Goal: Find specific page/section: Find specific page/section

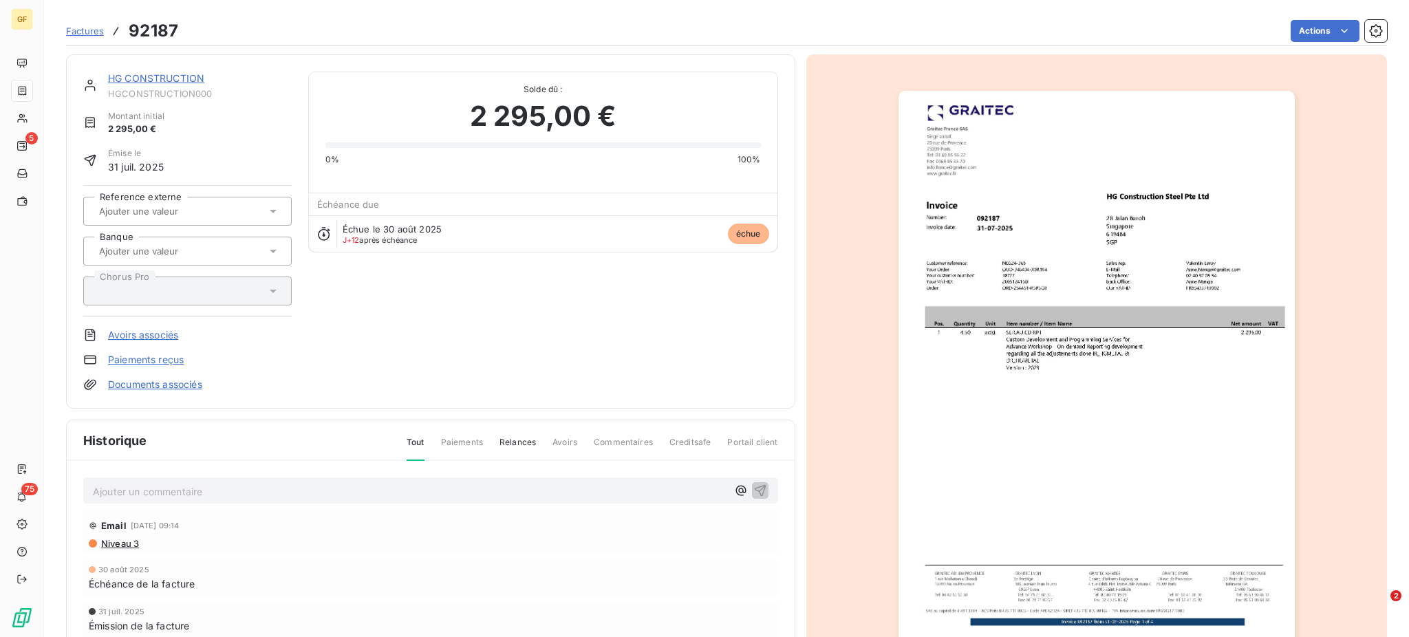
scroll to position [124, 0]
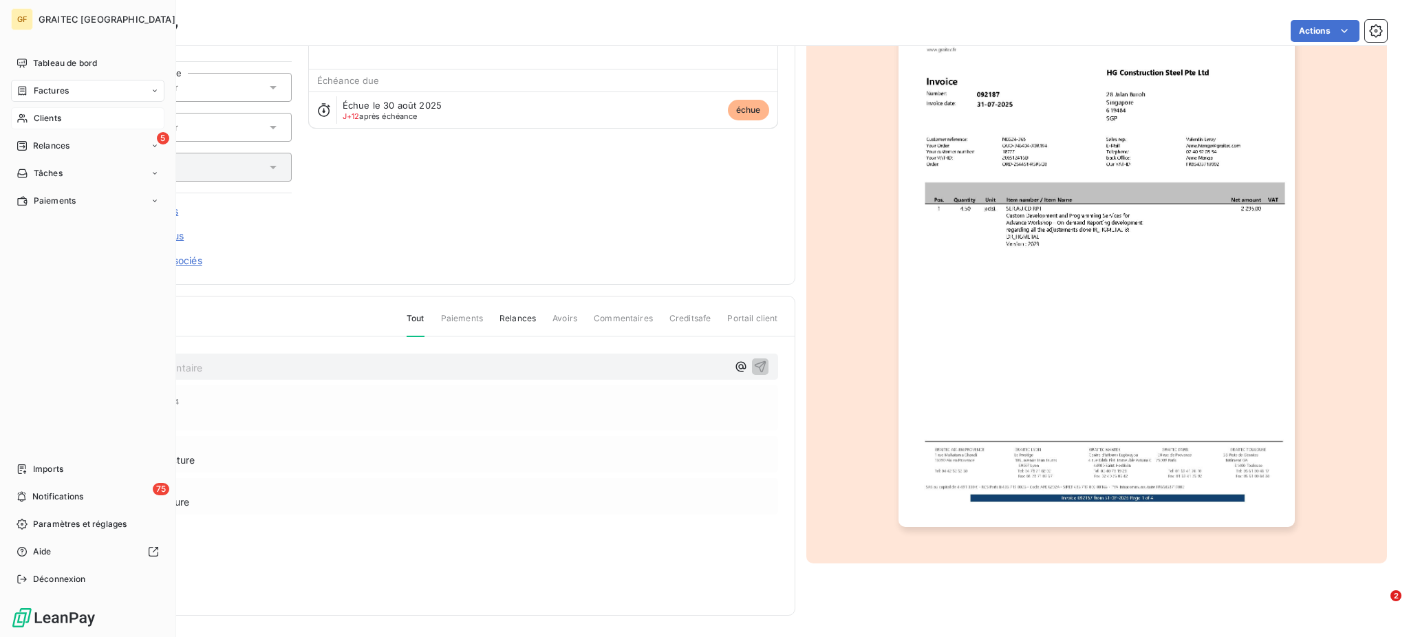
click at [44, 114] on span "Clients" at bounding box center [48, 118] width 28 height 12
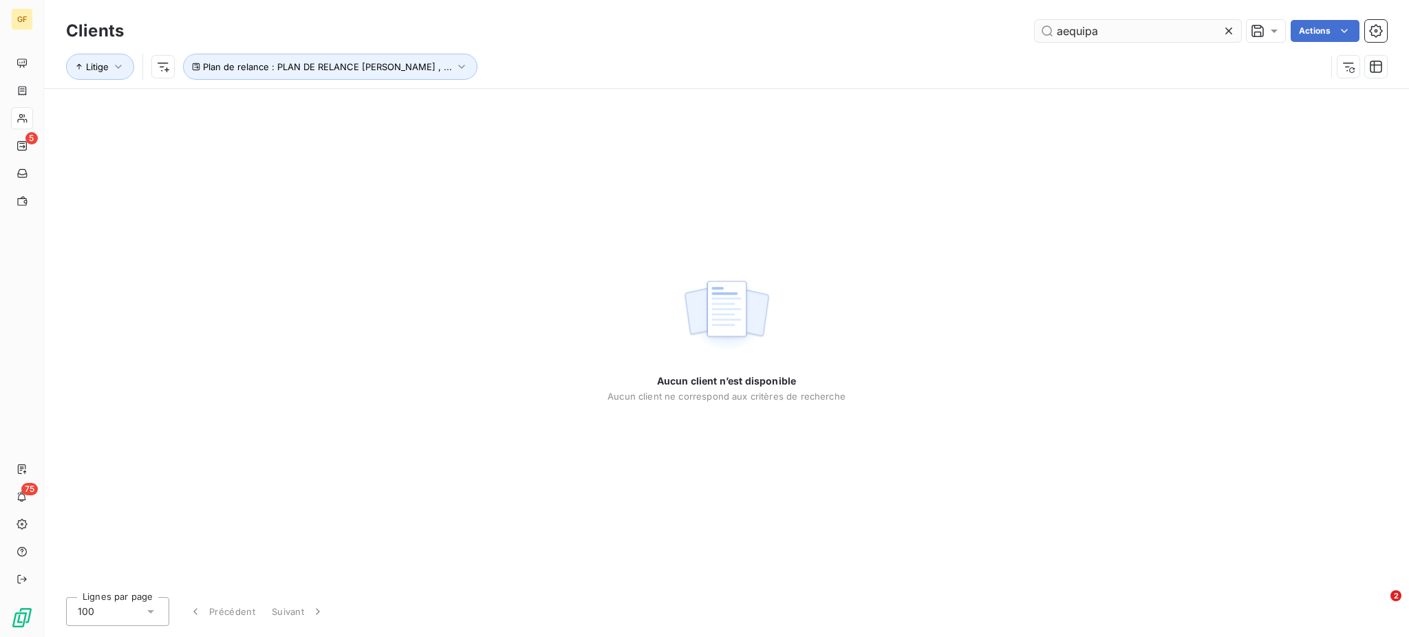
click at [1062, 30] on input "aequipa" at bounding box center [1138, 31] width 206 height 22
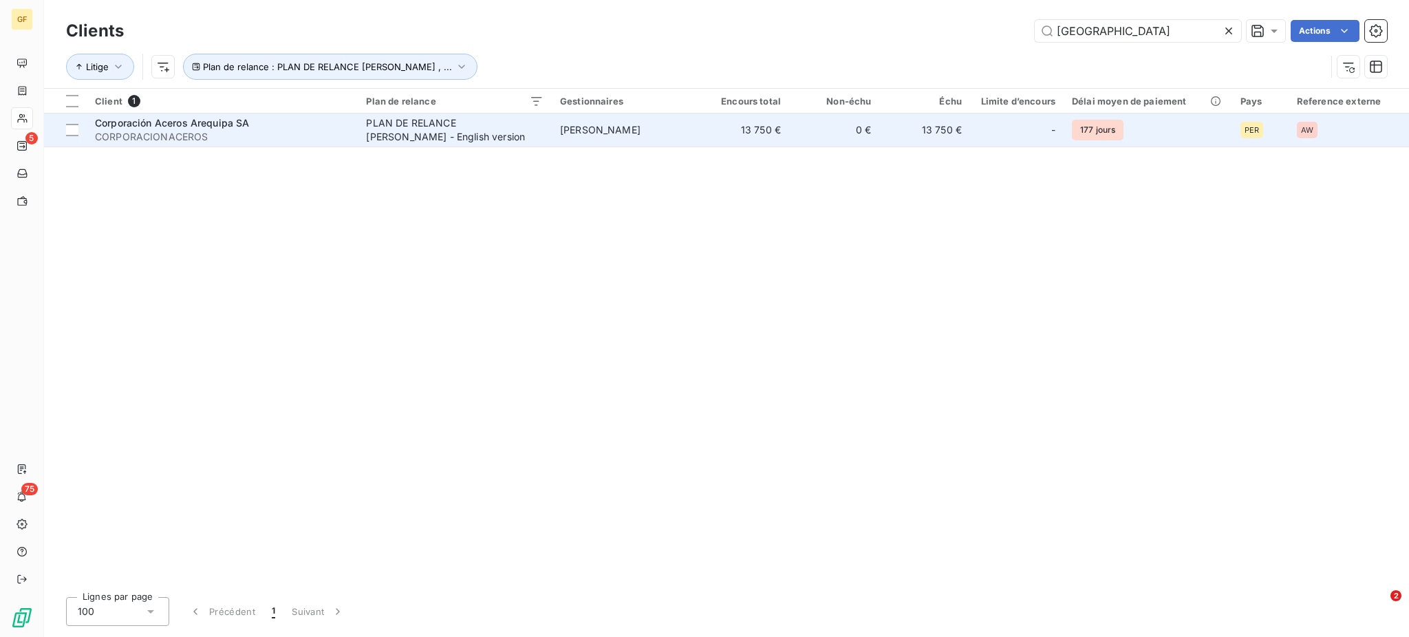
type input "[GEOGRAPHIC_DATA]"
click at [445, 132] on div "PLAN DE RELANCE [PERSON_NAME] - English version" at bounding box center [452, 130] width 172 height 28
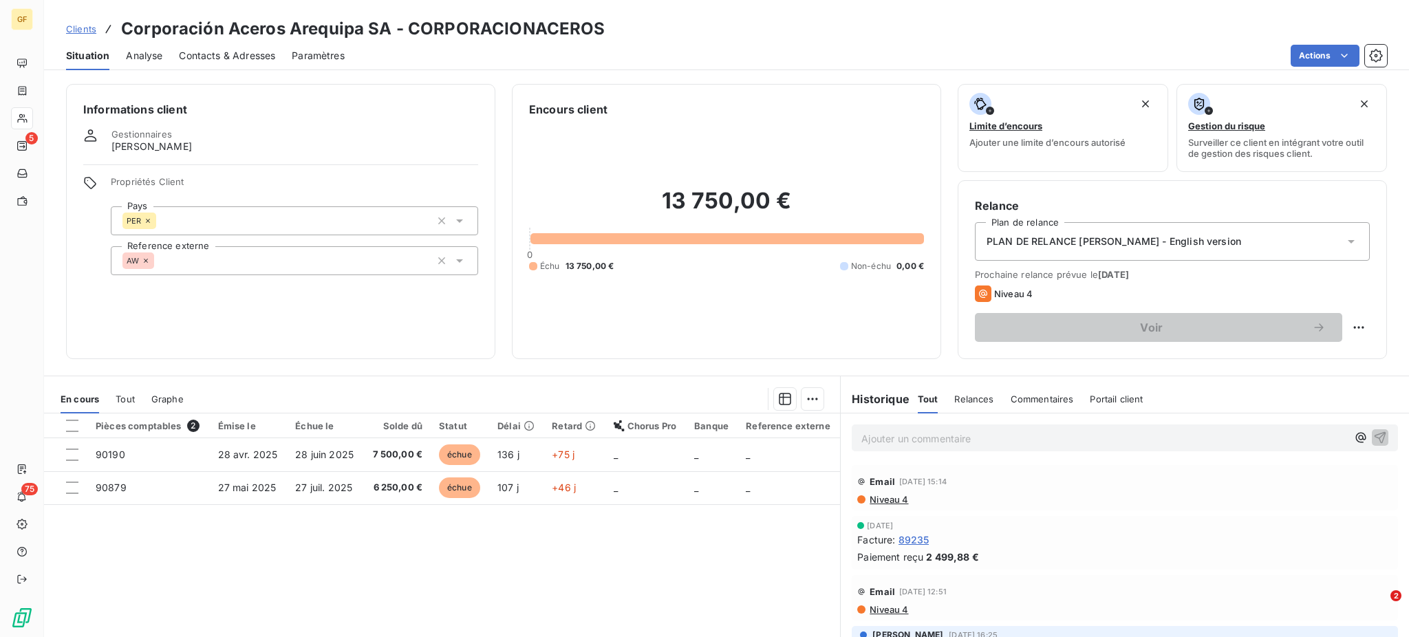
click at [877, 499] on span "Niveau 4" at bounding box center [888, 499] width 40 height 11
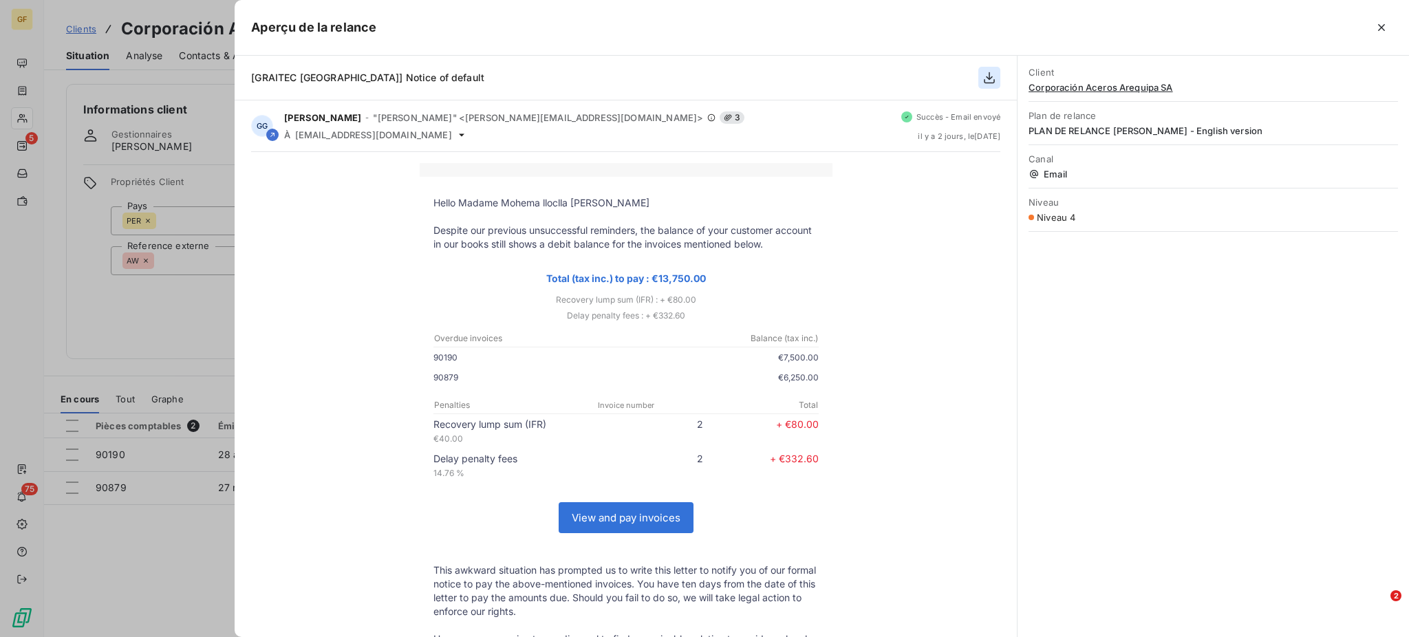
click at [989, 82] on icon "button" at bounding box center [989, 78] width 14 height 14
click at [1380, 27] on icon "button" at bounding box center [1381, 27] width 7 height 7
